Goal: Task Accomplishment & Management: Complete application form

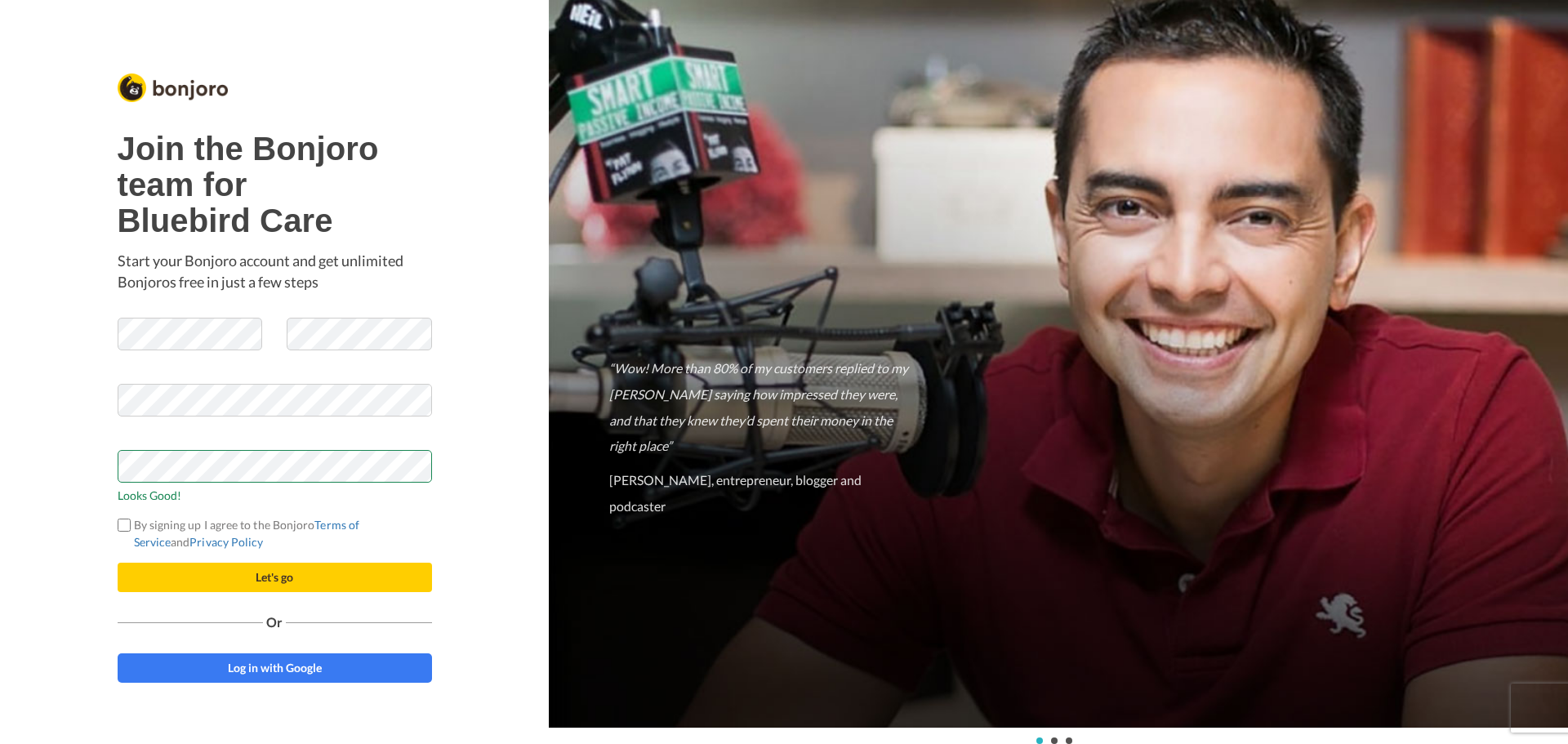
click at [118, 562] on button "Let's go" at bounding box center [274, 577] width 314 height 29
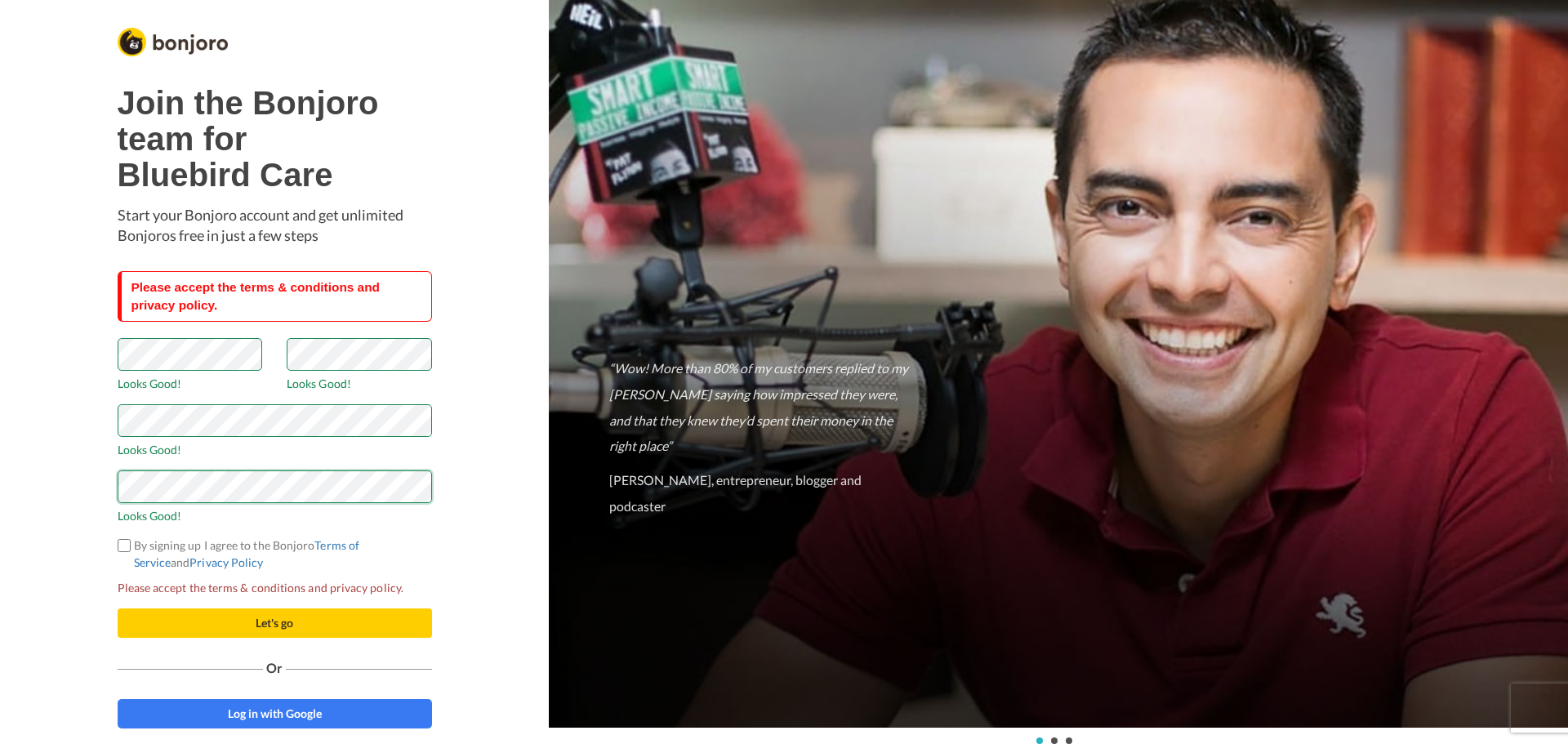
click at [118, 608] on button "Let's go" at bounding box center [274, 622] width 314 height 29
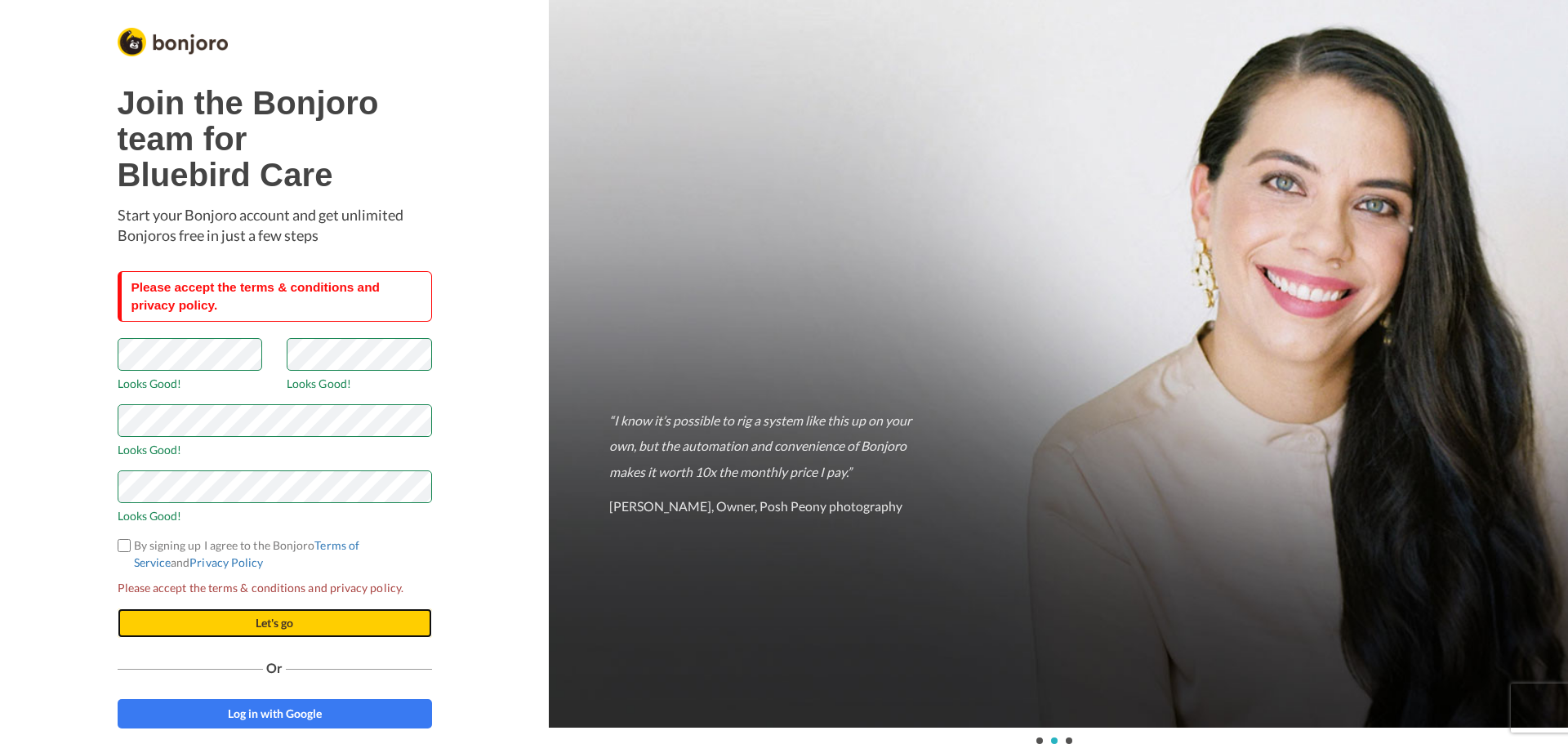
click at [374, 624] on button "Let's go" at bounding box center [274, 622] width 314 height 29
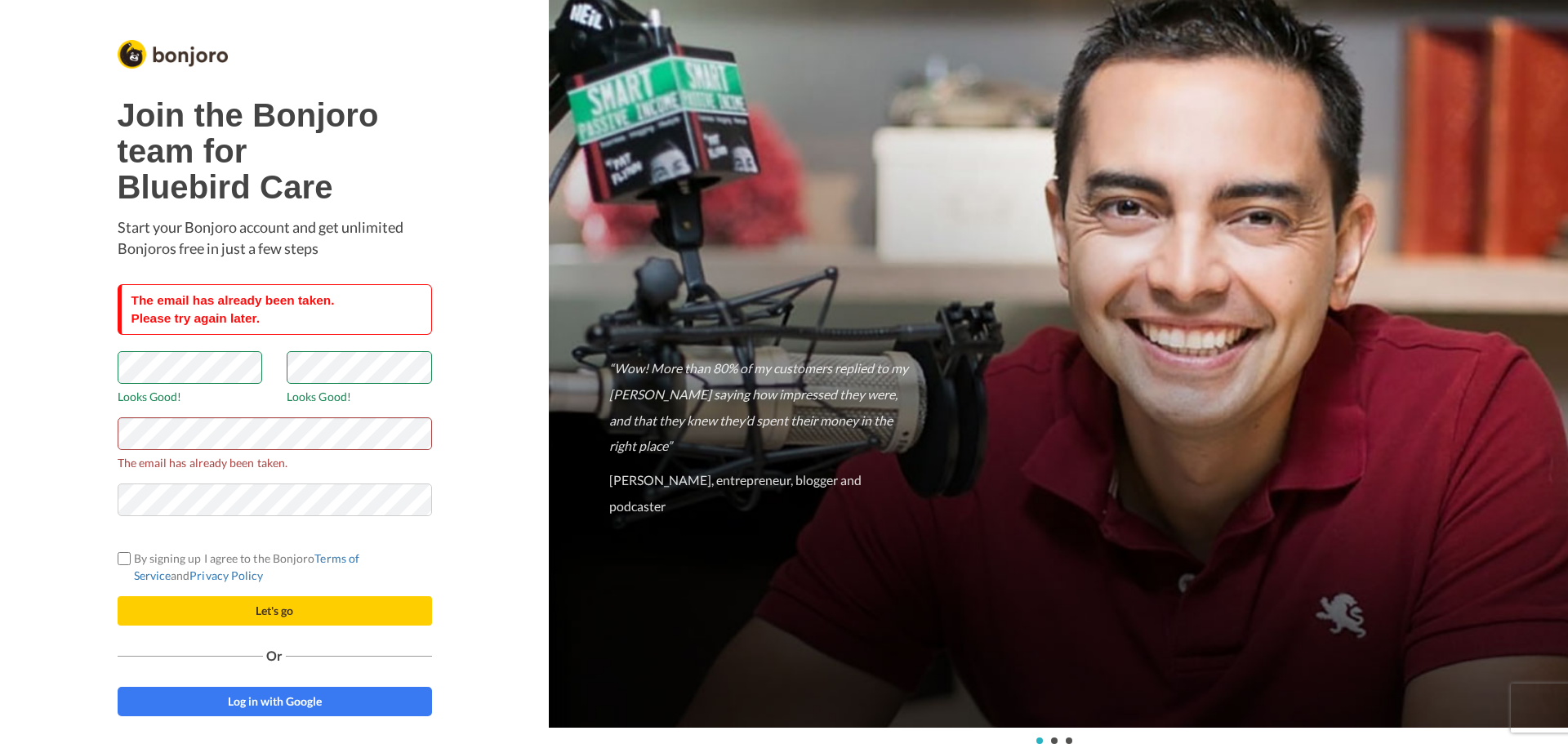
click at [320, 524] on span at bounding box center [274, 529] width 314 height 18
